Goal: Find specific page/section: Find specific page/section

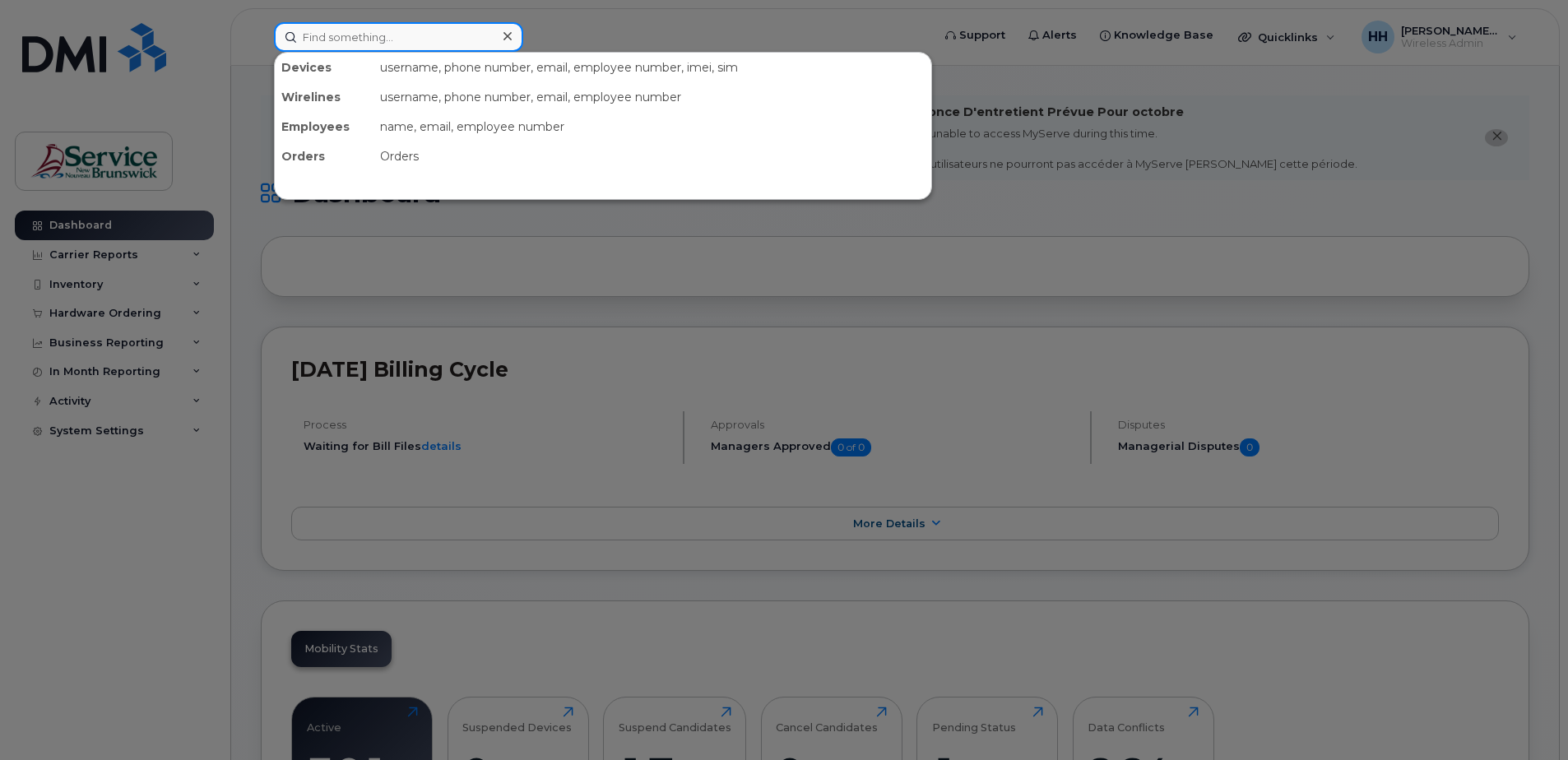
click at [430, 38] on input at bounding box center [399, 37] width 250 height 30
click at [340, 126] on div "Employees" at bounding box center [324, 127] width 99 height 30
click at [517, 53] on div "username, phone number, email, employee number, imei, sim" at bounding box center [652, 67] width 558 height 30
click at [455, 33] on input at bounding box center [399, 37] width 250 height 30
click at [435, 131] on div "name, email, employee number" at bounding box center [652, 127] width 558 height 30
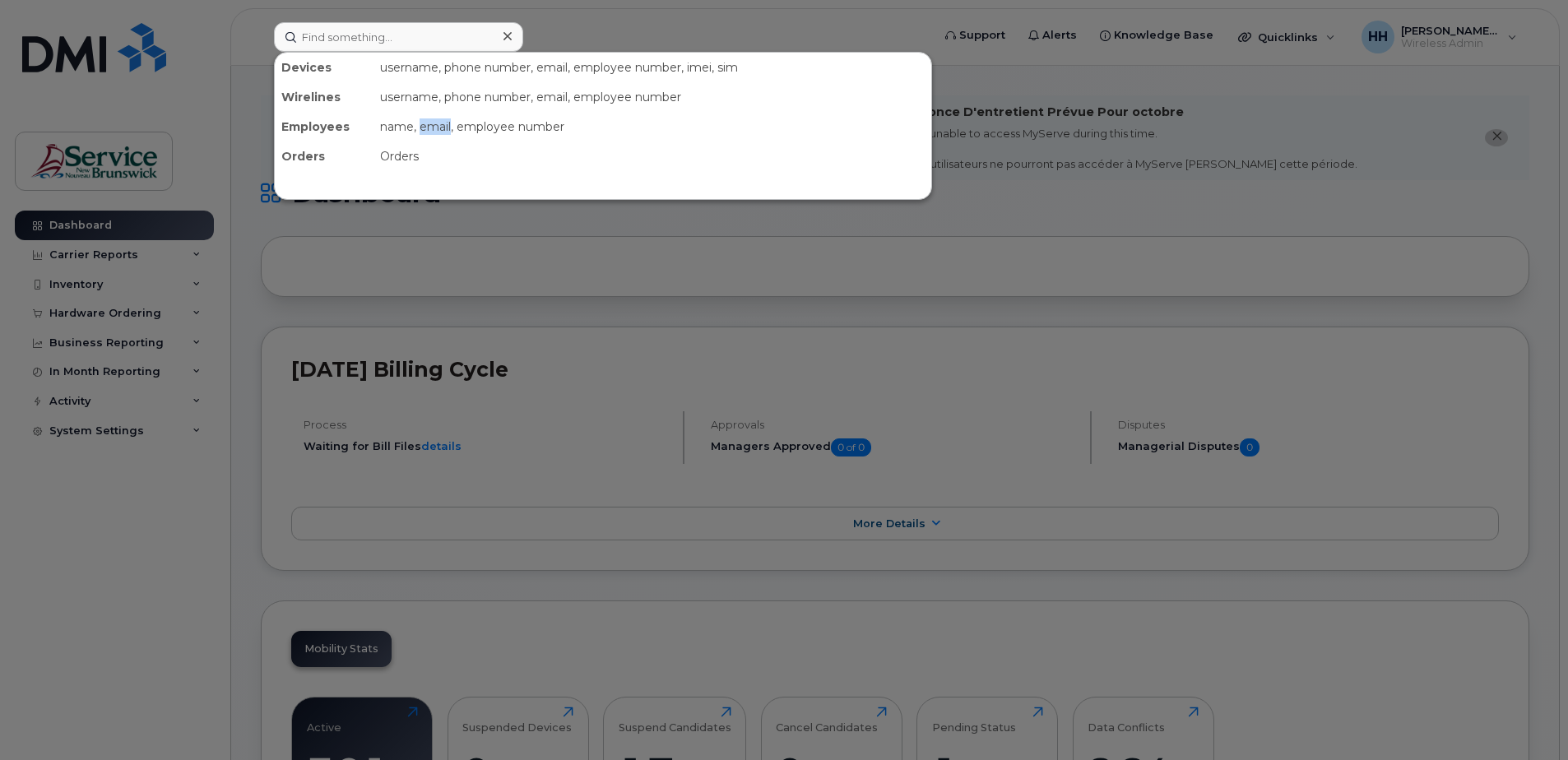
click at [435, 131] on div "name, email, employee number" at bounding box center [652, 127] width 558 height 30
click at [579, 38] on div at bounding box center [784, 380] width 1568 height 760
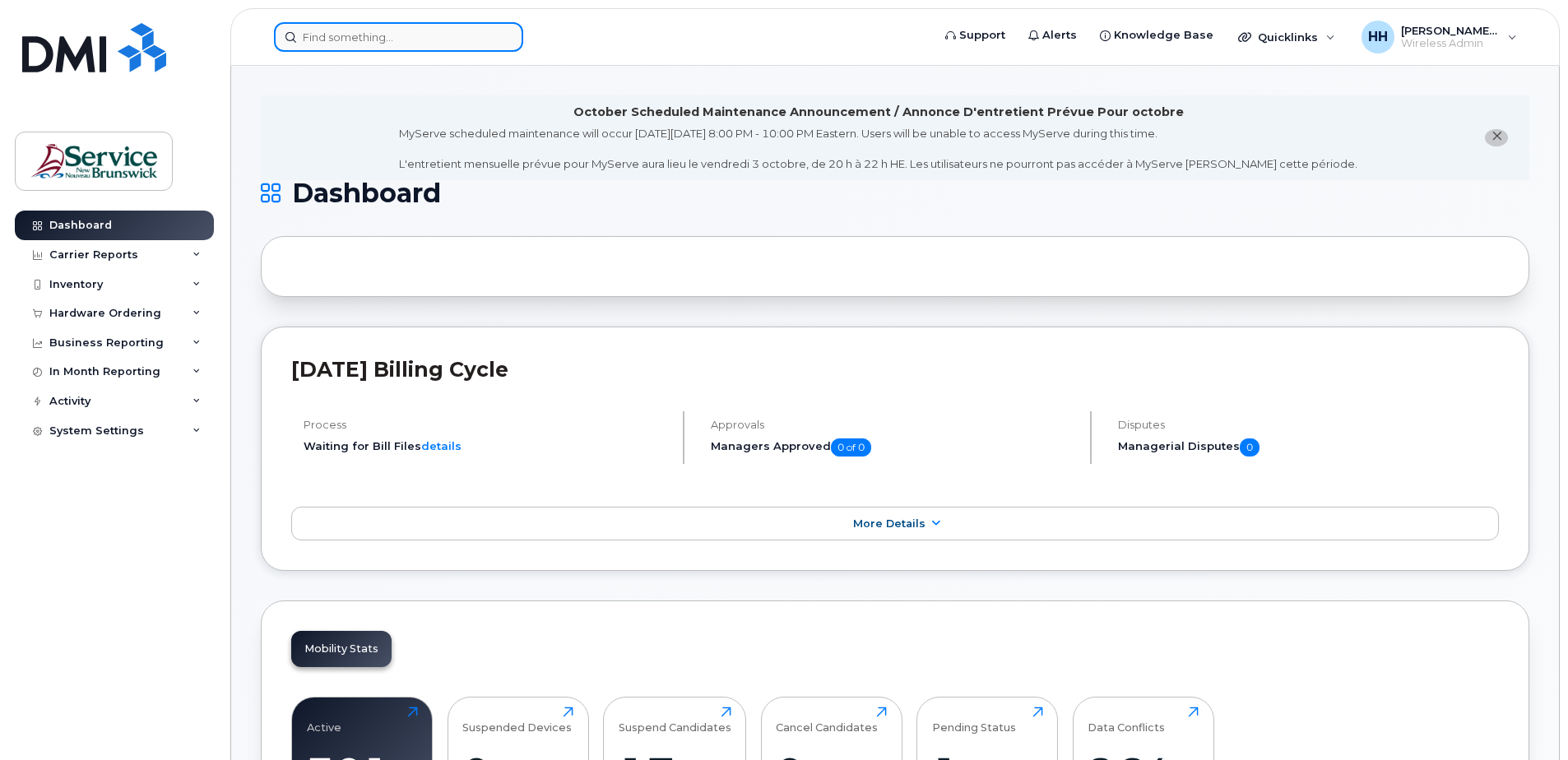
click at [459, 33] on input at bounding box center [399, 37] width 250 height 30
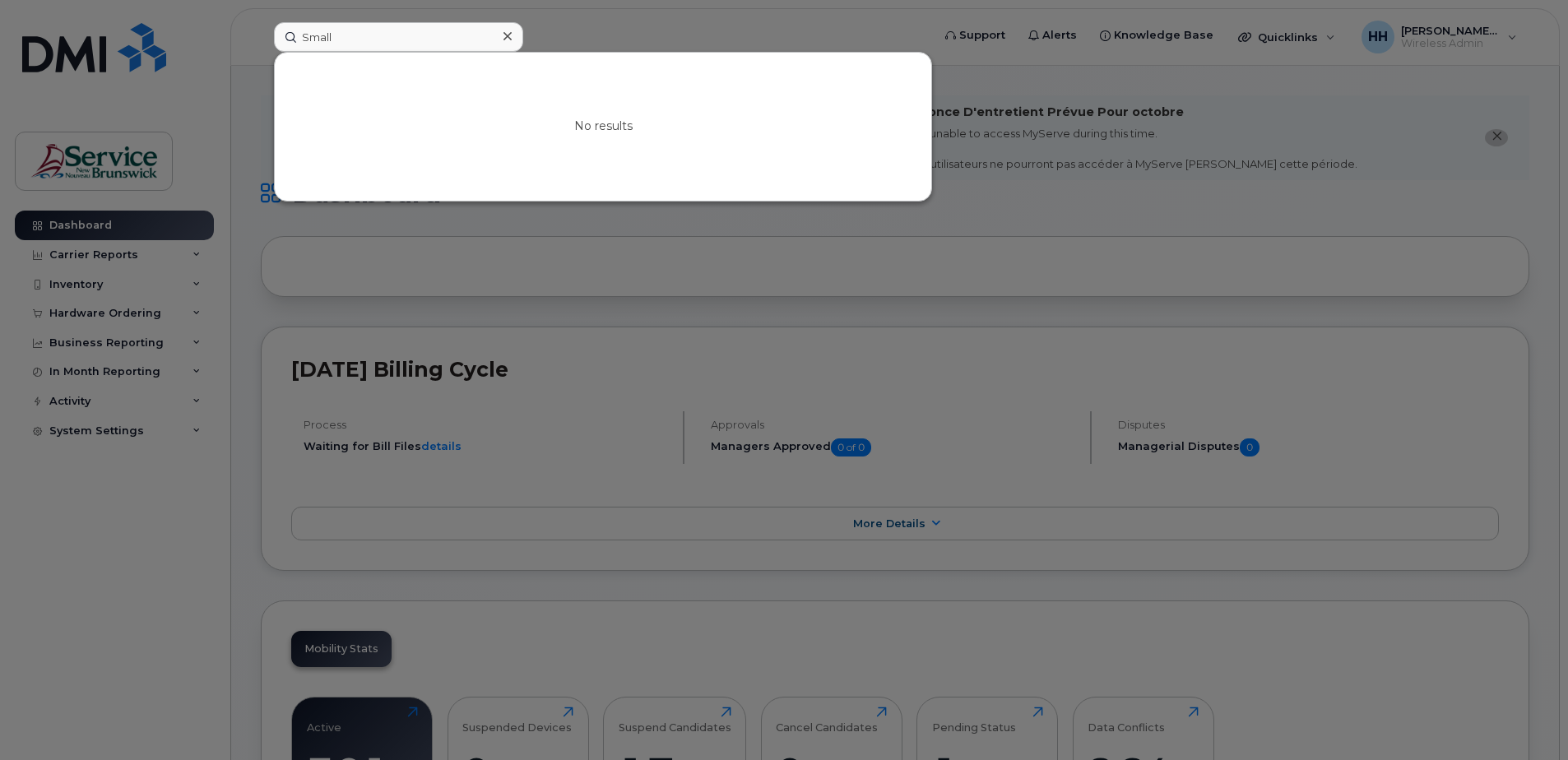
click at [863, 338] on div at bounding box center [784, 380] width 1568 height 760
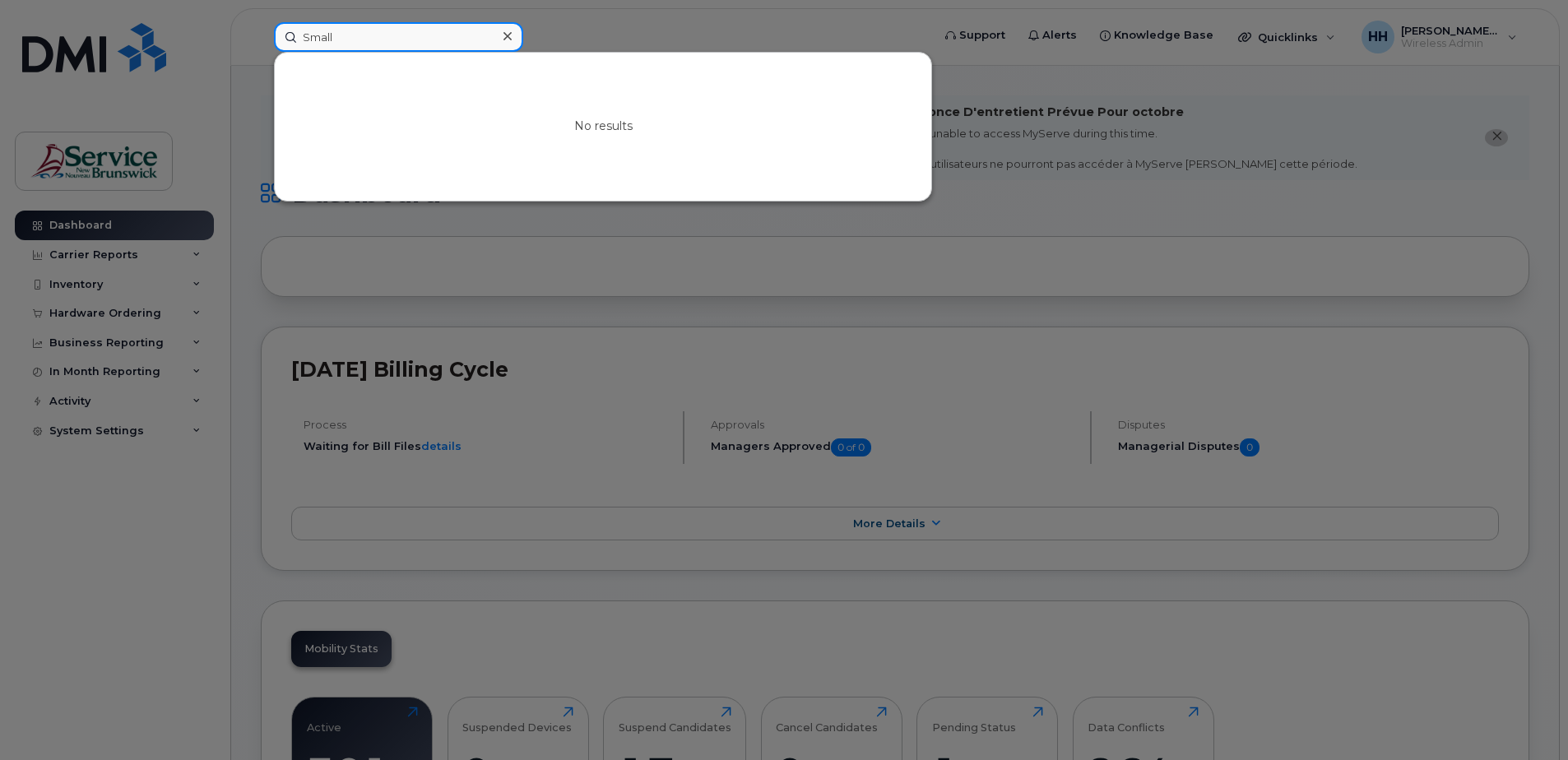
click at [385, 34] on input "Small" at bounding box center [399, 37] width 250 height 30
type input "S"
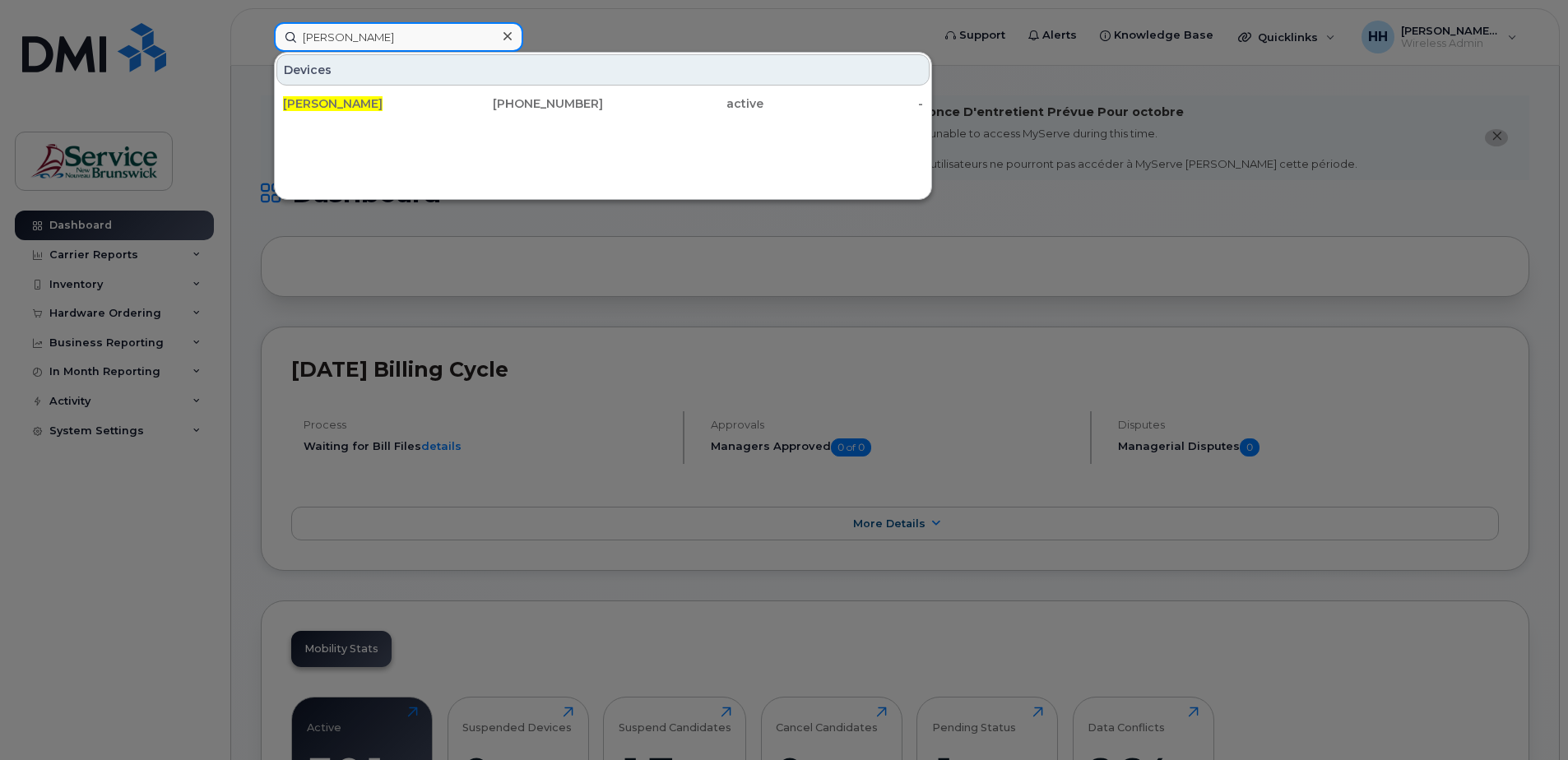
drag, startPoint x: 398, startPoint y: 42, endPoint x: 244, endPoint y: 35, distance: 154.2
click at [260, 35] on div "Anthony Howland Devices Anthony Howland 506-461-0504 active -" at bounding box center [597, 37] width 673 height 30
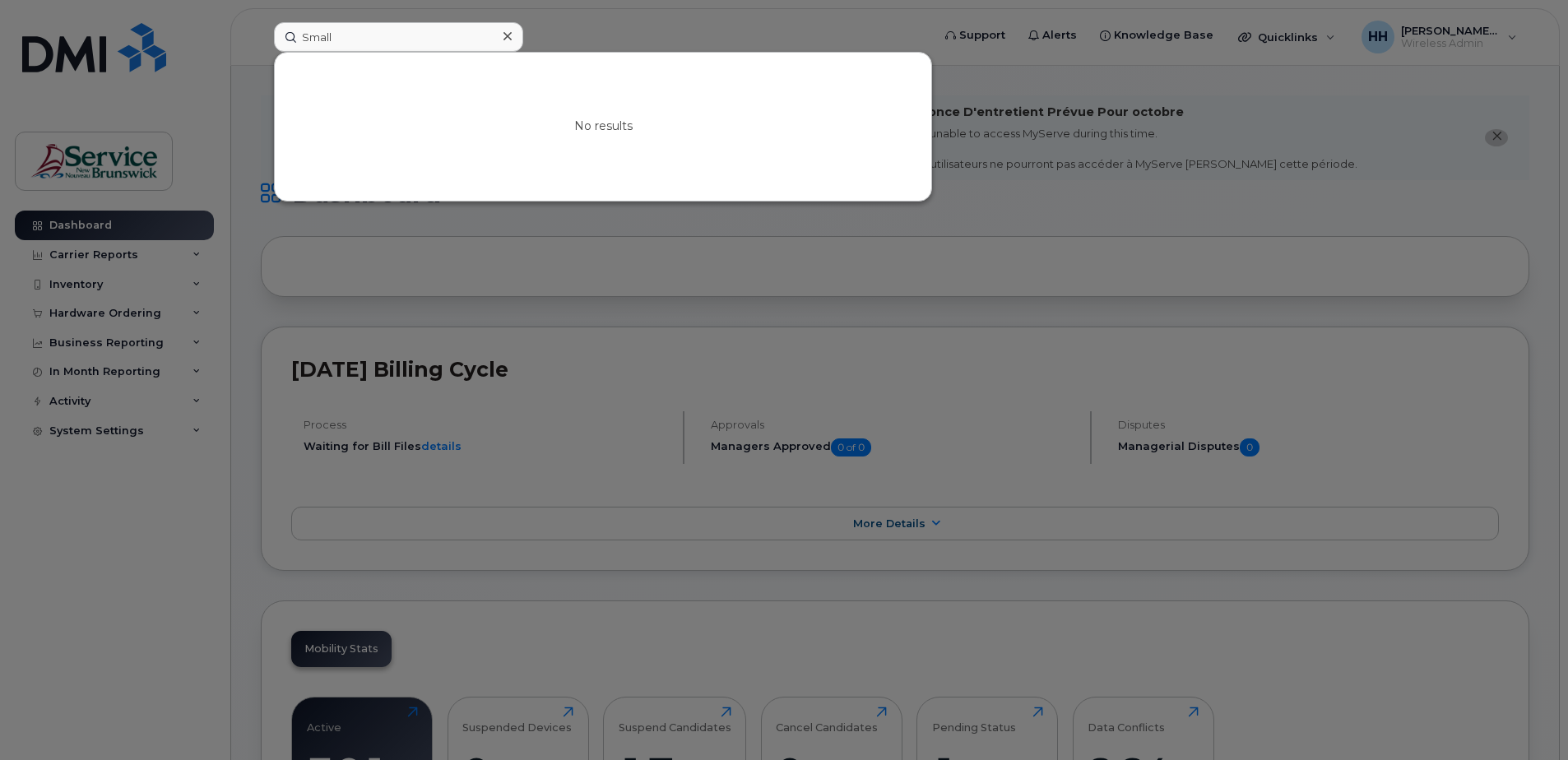
click at [242, 35] on div at bounding box center [784, 380] width 1568 height 760
drag, startPoint x: 315, startPoint y: 41, endPoint x: 282, endPoint y: 37, distance: 33.2
click at [282, 37] on input "Small" at bounding box center [399, 37] width 250 height 30
type input "Howland"
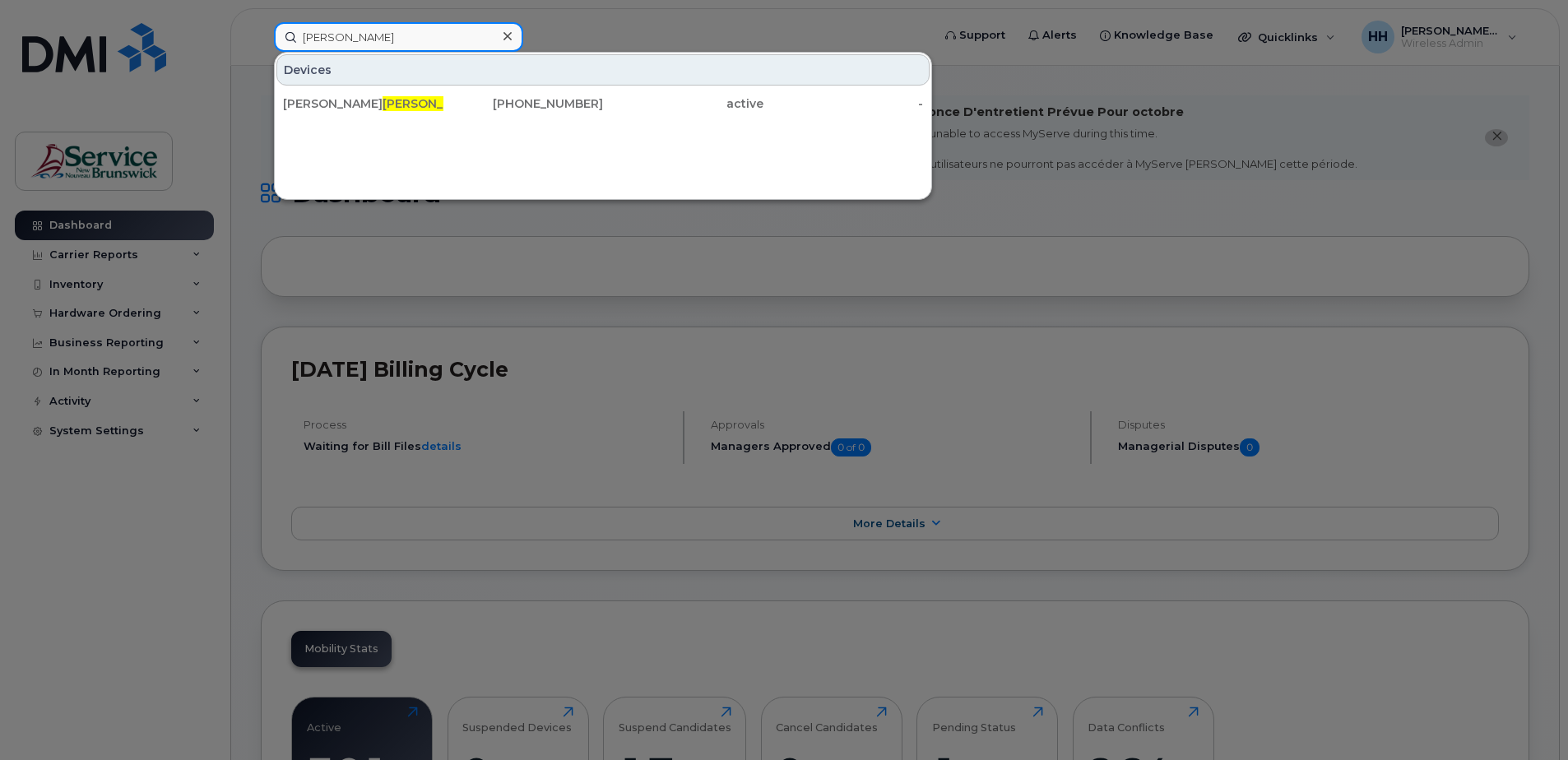
drag, startPoint x: 369, startPoint y: 47, endPoint x: 232, endPoint y: 28, distance: 138.3
click at [260, 28] on div "Howland Devices Anthony Howland 506-461-0504 active -" at bounding box center [597, 37] width 673 height 30
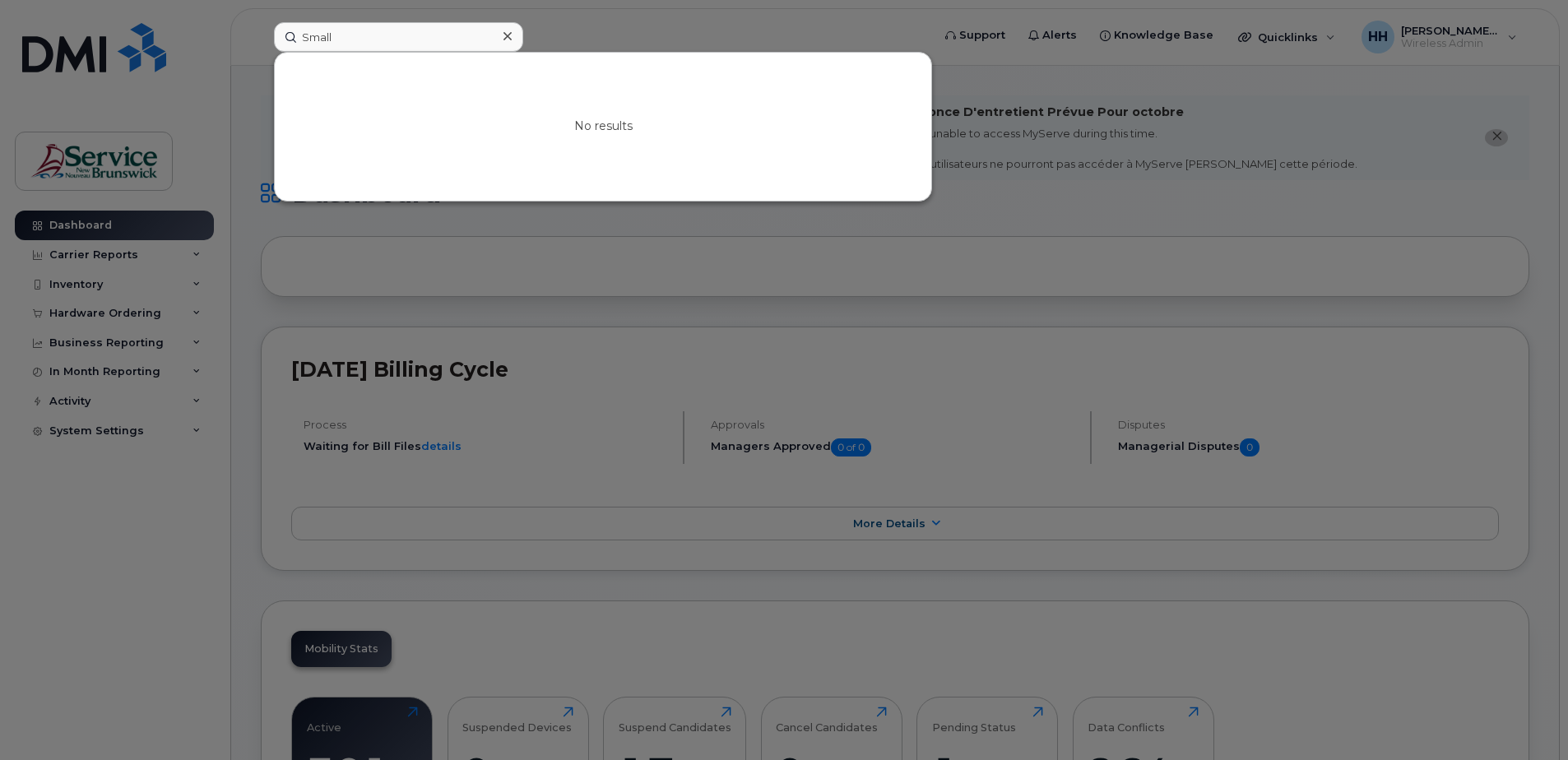
click at [608, 466] on div at bounding box center [784, 380] width 1568 height 760
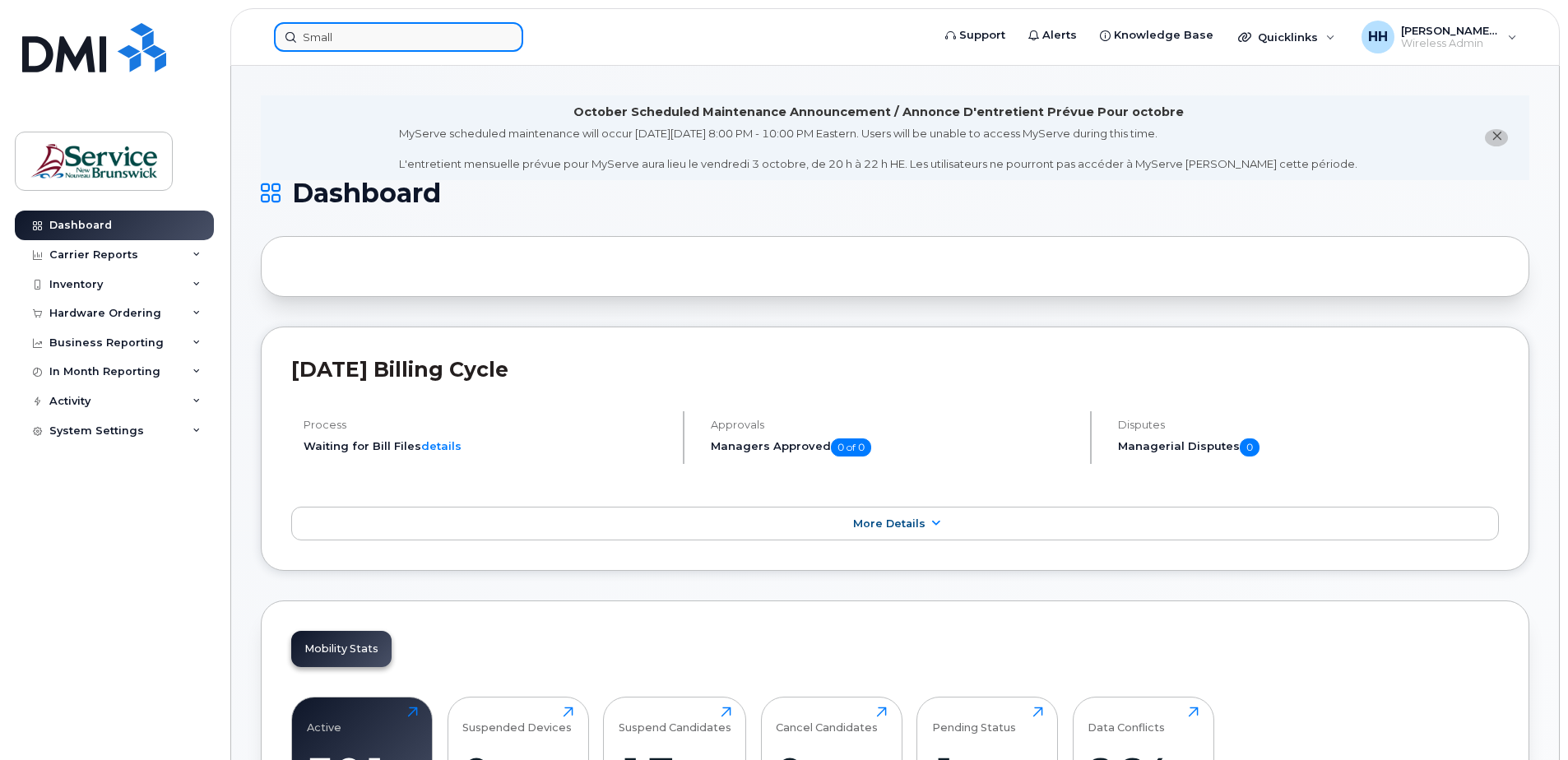
click at [440, 23] on input "Small" at bounding box center [399, 37] width 250 height 30
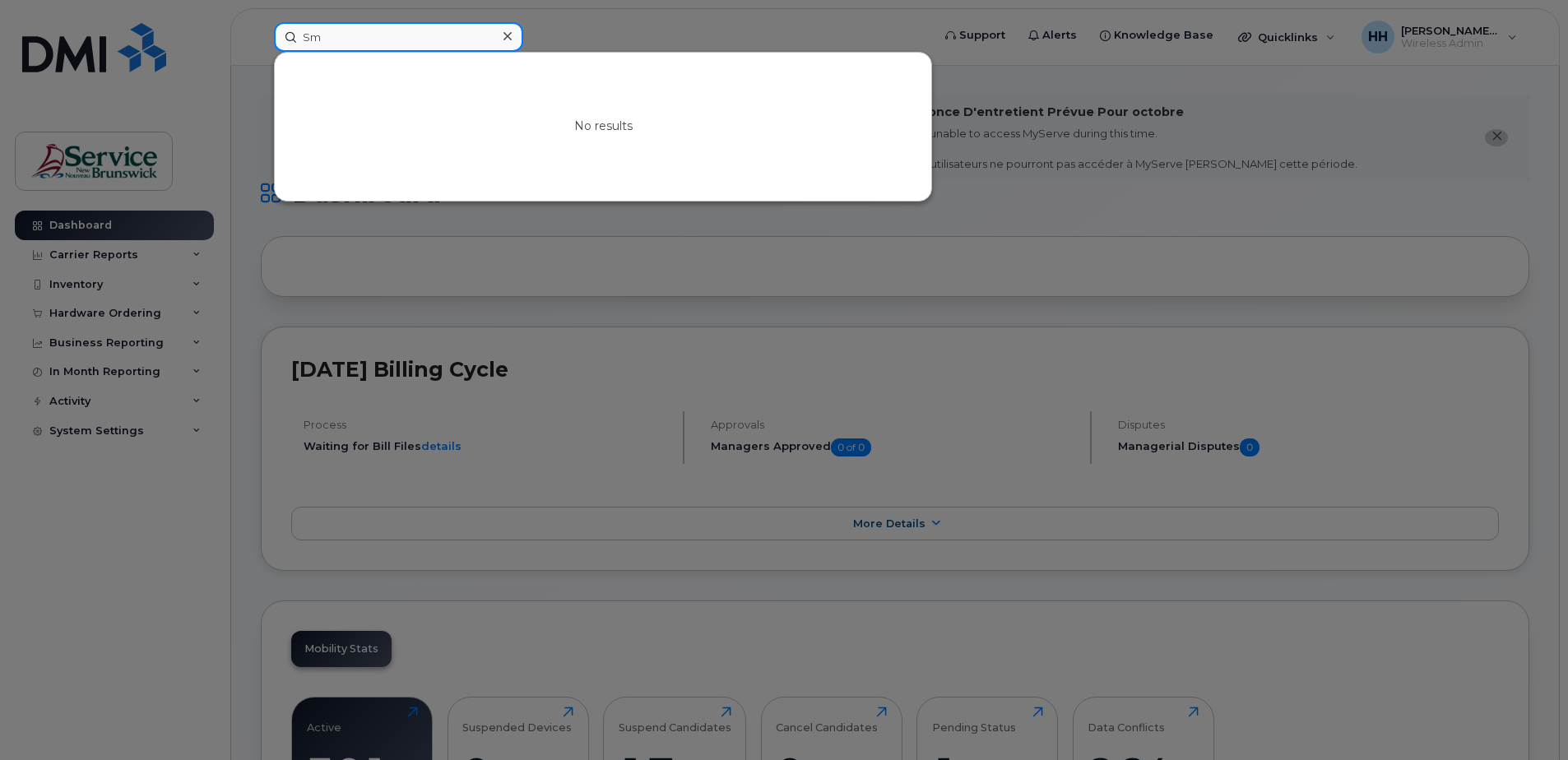
type input "S"
type input "Deidre"
drag, startPoint x: 426, startPoint y: 30, endPoint x: 290, endPoint y: 26, distance: 136.1
click at [290, 26] on input "Deidre" at bounding box center [399, 37] width 250 height 30
click at [484, 24] on input "Jeff" at bounding box center [399, 37] width 250 height 30
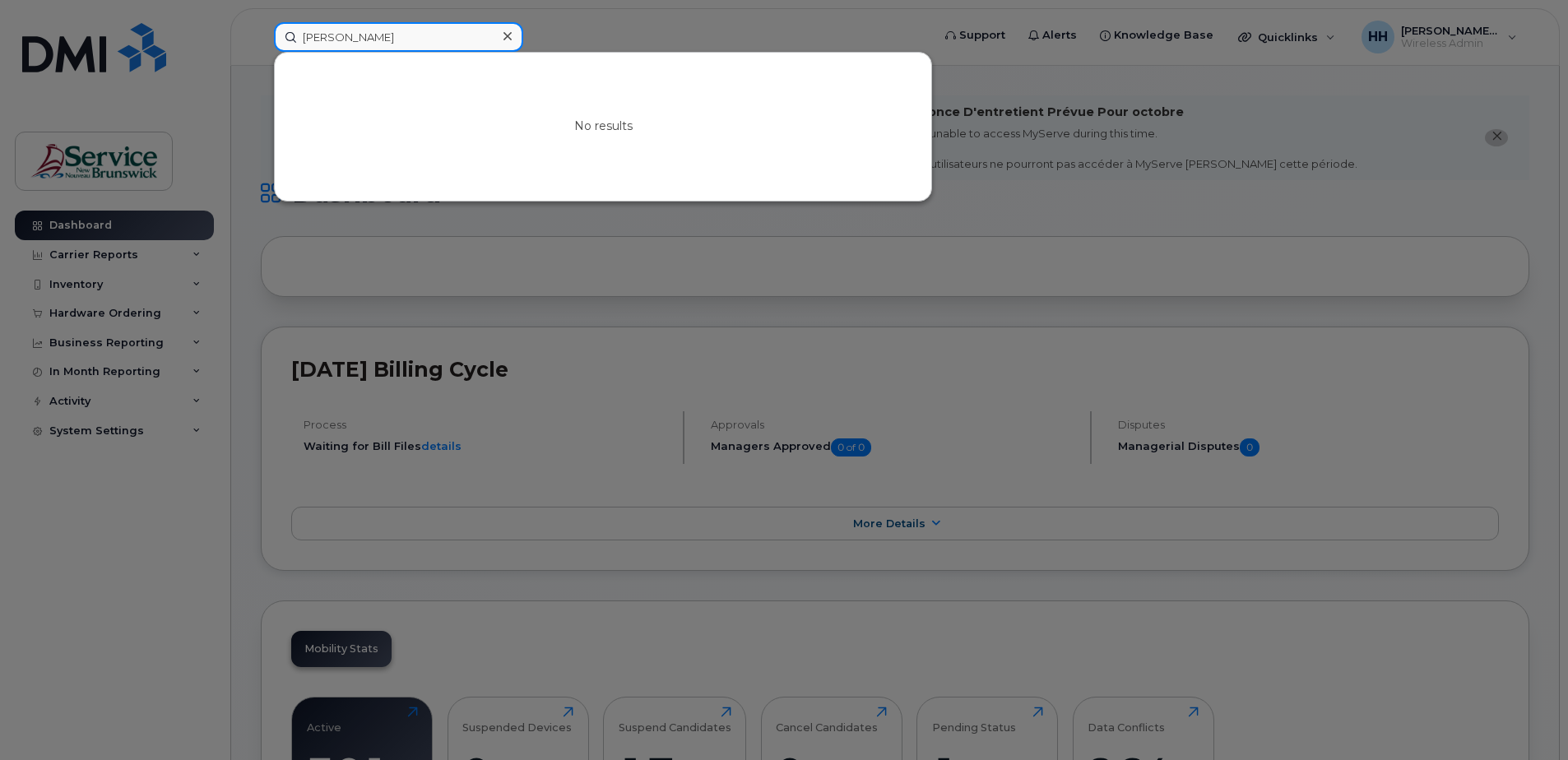
drag, startPoint x: 397, startPoint y: 35, endPoint x: 174, endPoint y: 48, distance: 223.4
click at [260, 47] on div "Jeff No results" at bounding box center [597, 37] width 673 height 30
type input "s"
type input "\"
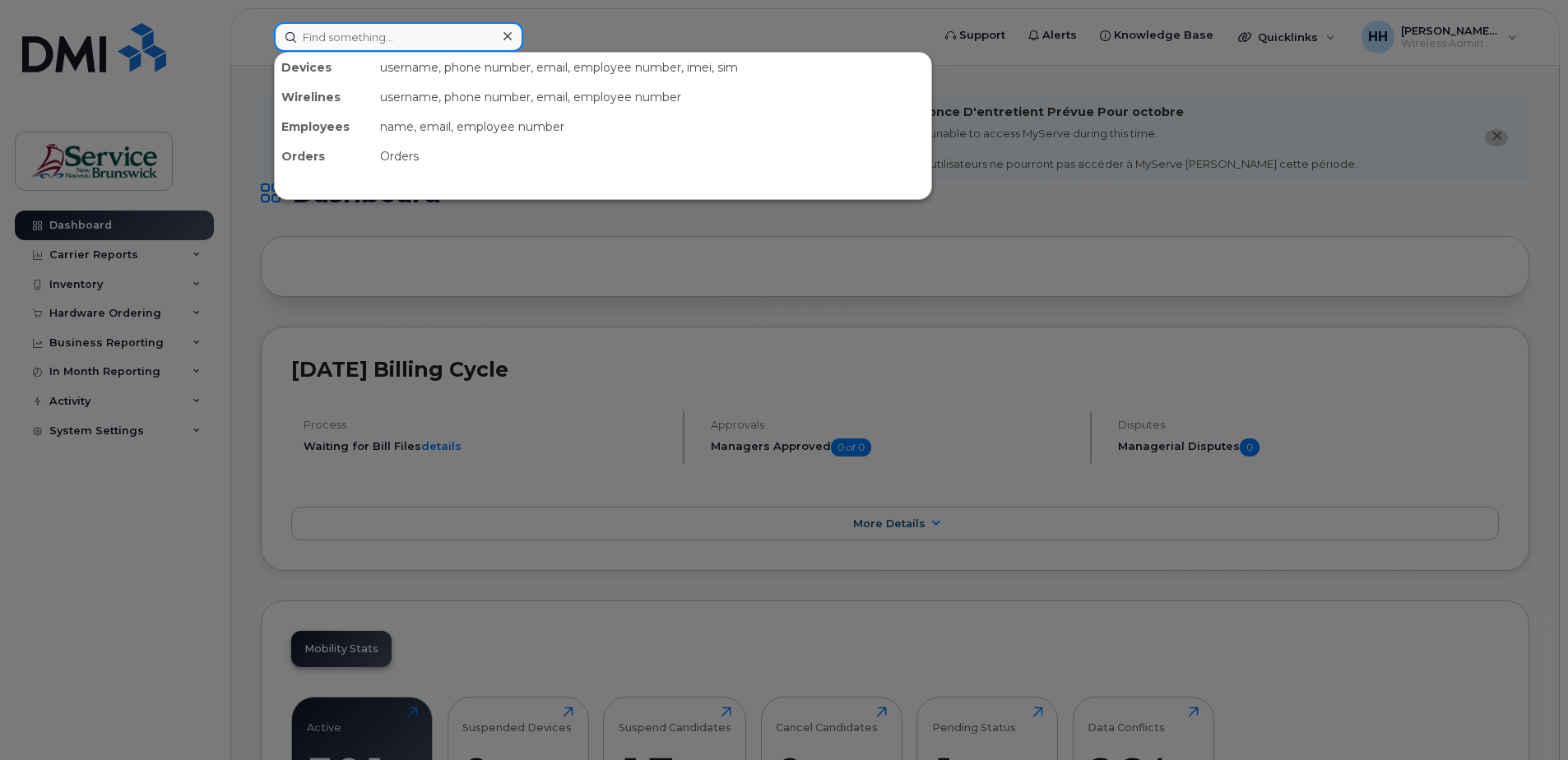
click at [397, 35] on input at bounding box center [399, 37] width 250 height 30
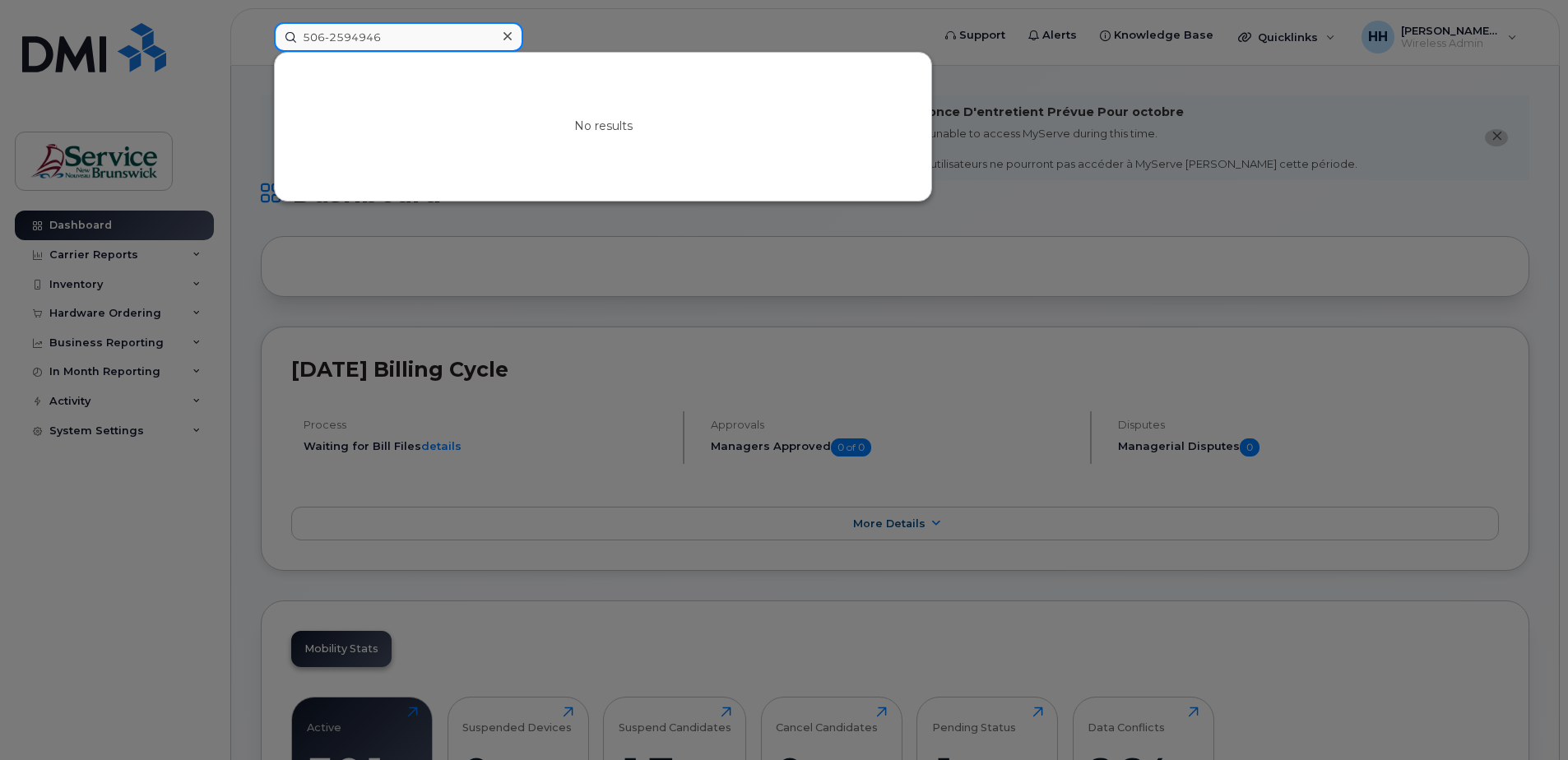
drag, startPoint x: 468, startPoint y: 57, endPoint x: 449, endPoint y: 60, distance: 19.2
click at [468, 52] on div "506-2594946 No results" at bounding box center [597, 37] width 647 height 30
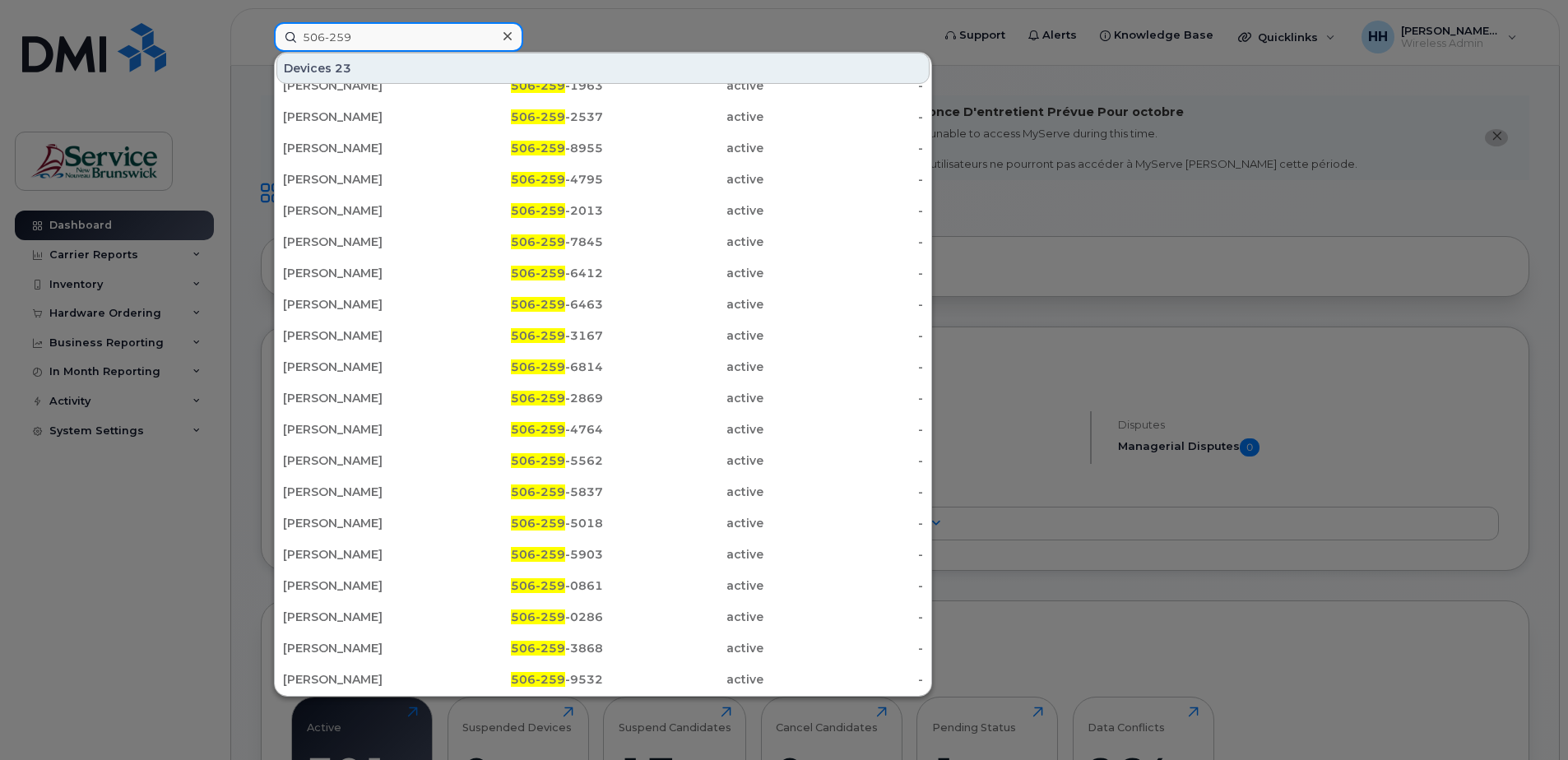
type input "506-259"
click at [805, 19] on div at bounding box center [784, 380] width 1568 height 760
